Goal: Task Accomplishment & Management: Use online tool/utility

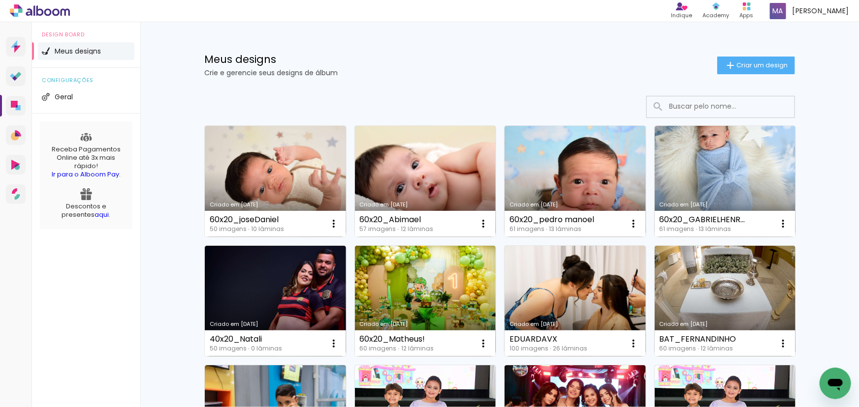
click at [294, 179] on link "Criado em [DATE]" at bounding box center [275, 181] width 141 height 111
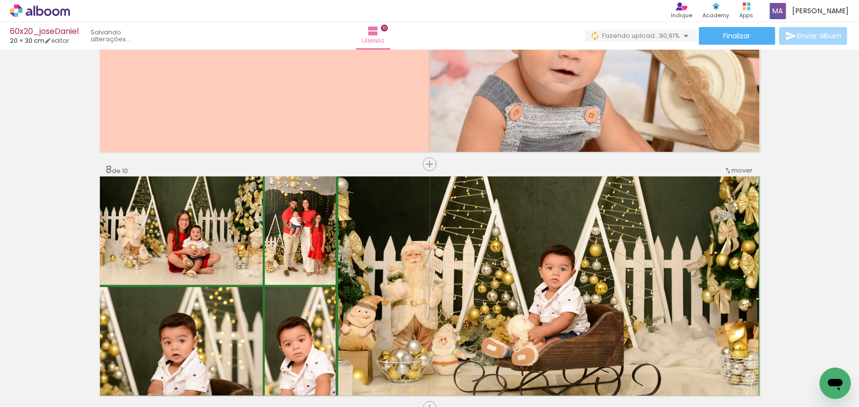
scroll to position [0, 2256]
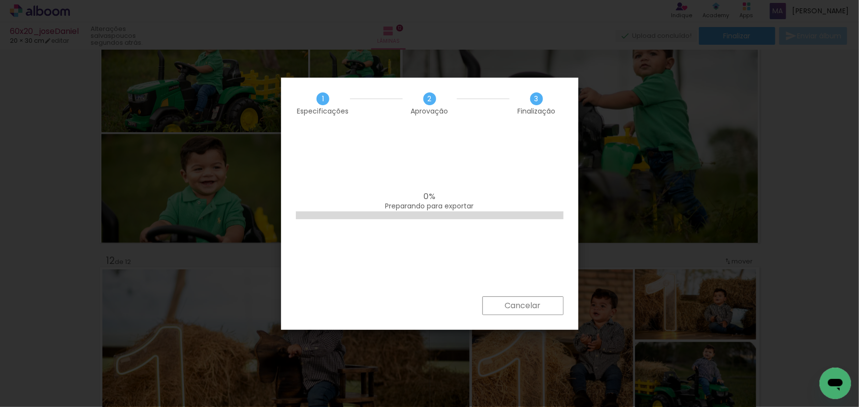
scroll to position [0, 2520]
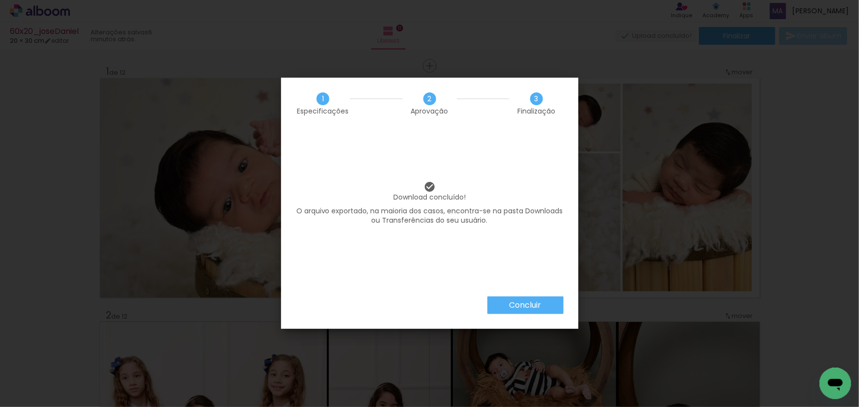
scroll to position [0, 2520]
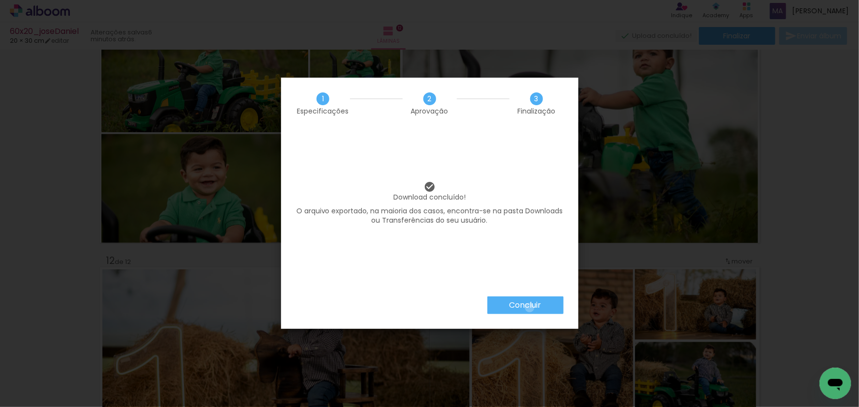
click at [0, 0] on slot "Concluir" at bounding box center [0, 0] width 0 height 0
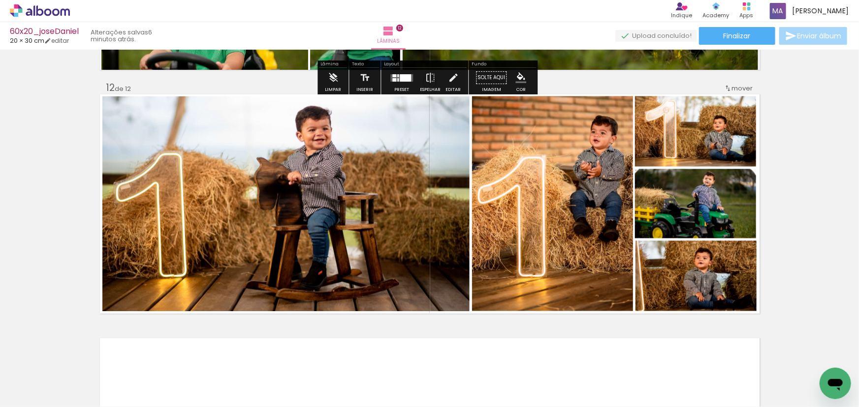
scroll to position [2675, 0]
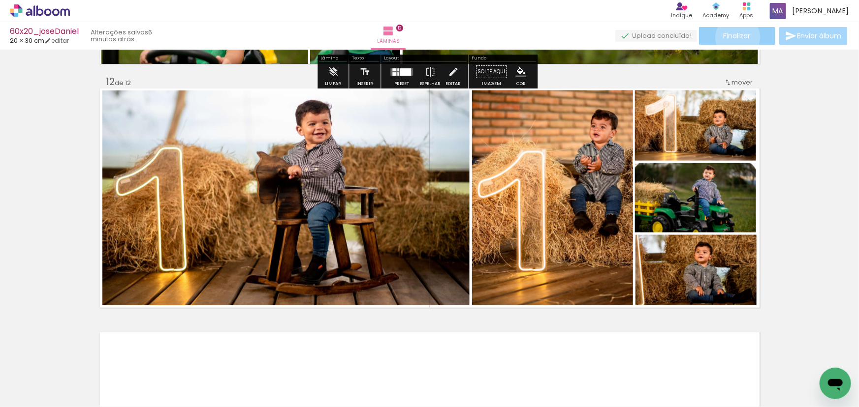
click at [734, 37] on span "Finalizar" at bounding box center [736, 35] width 27 height 7
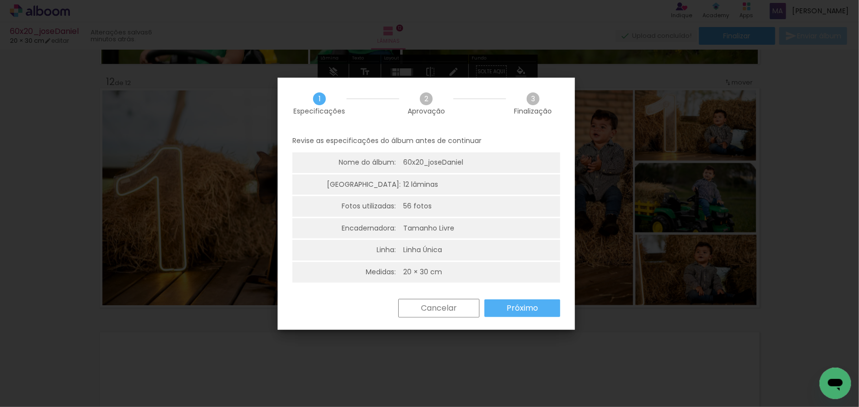
click at [0, 0] on slot "Próximo" at bounding box center [0, 0] width 0 height 0
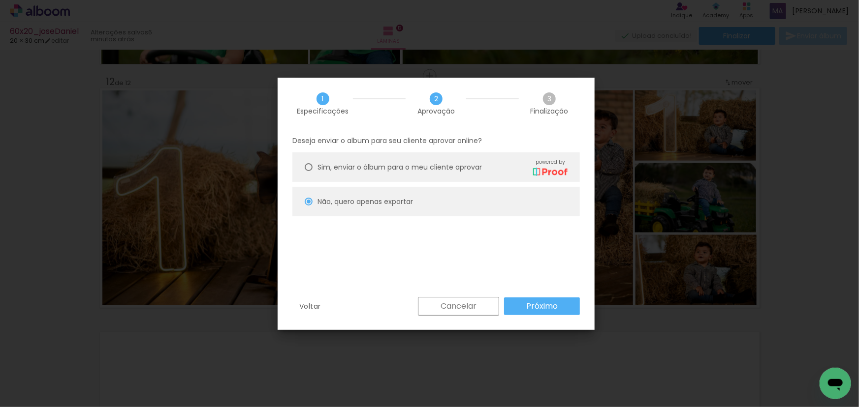
click at [0, 0] on slot "Próximo" at bounding box center [0, 0] width 0 height 0
type input "Alta, 300 DPI"
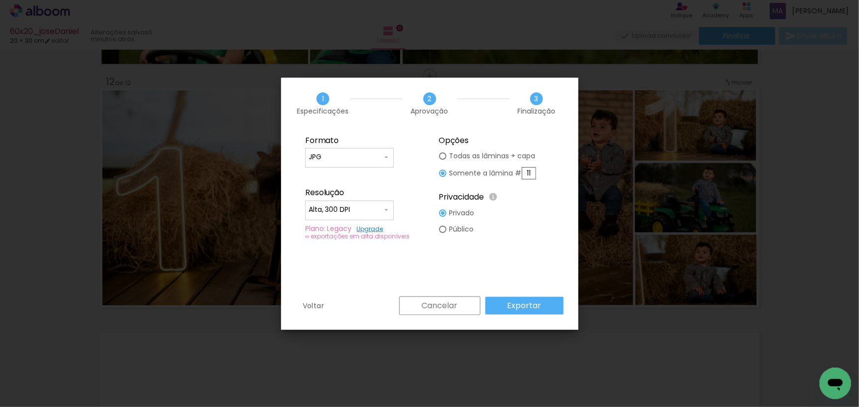
drag, startPoint x: 531, startPoint y: 173, endPoint x: 505, endPoint y: 177, distance: 26.9
click at [0, 0] on slot "Somente a lâmina # 11" at bounding box center [0, 0] width 0 height 0
type paper-radio-button "on"
type input "12"
click at [0, 0] on slot "Exportar" at bounding box center [0, 0] width 0 height 0
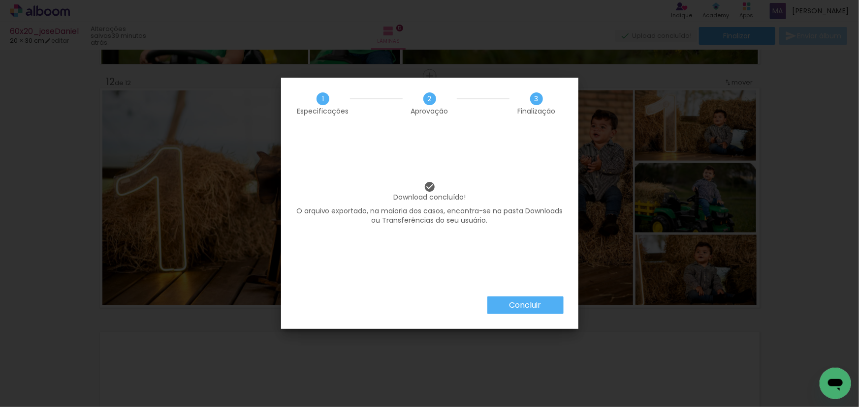
scroll to position [0, 2520]
click at [0, 0] on slot "Concluir" at bounding box center [0, 0] width 0 height 0
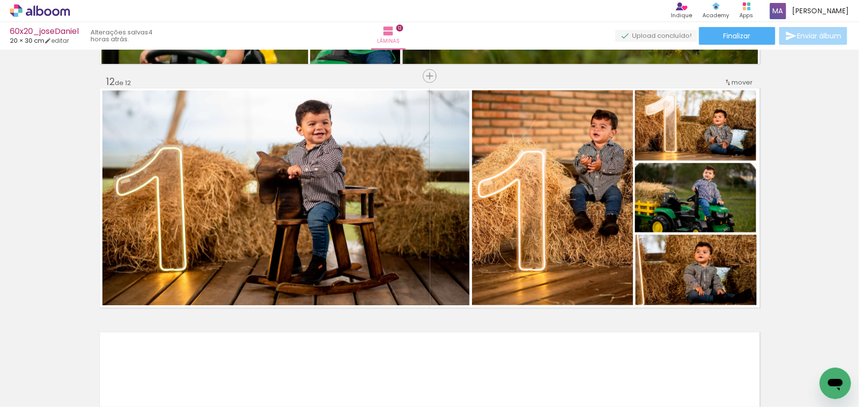
scroll to position [0, 2520]
